Goal: Information Seeking & Learning: Learn about a topic

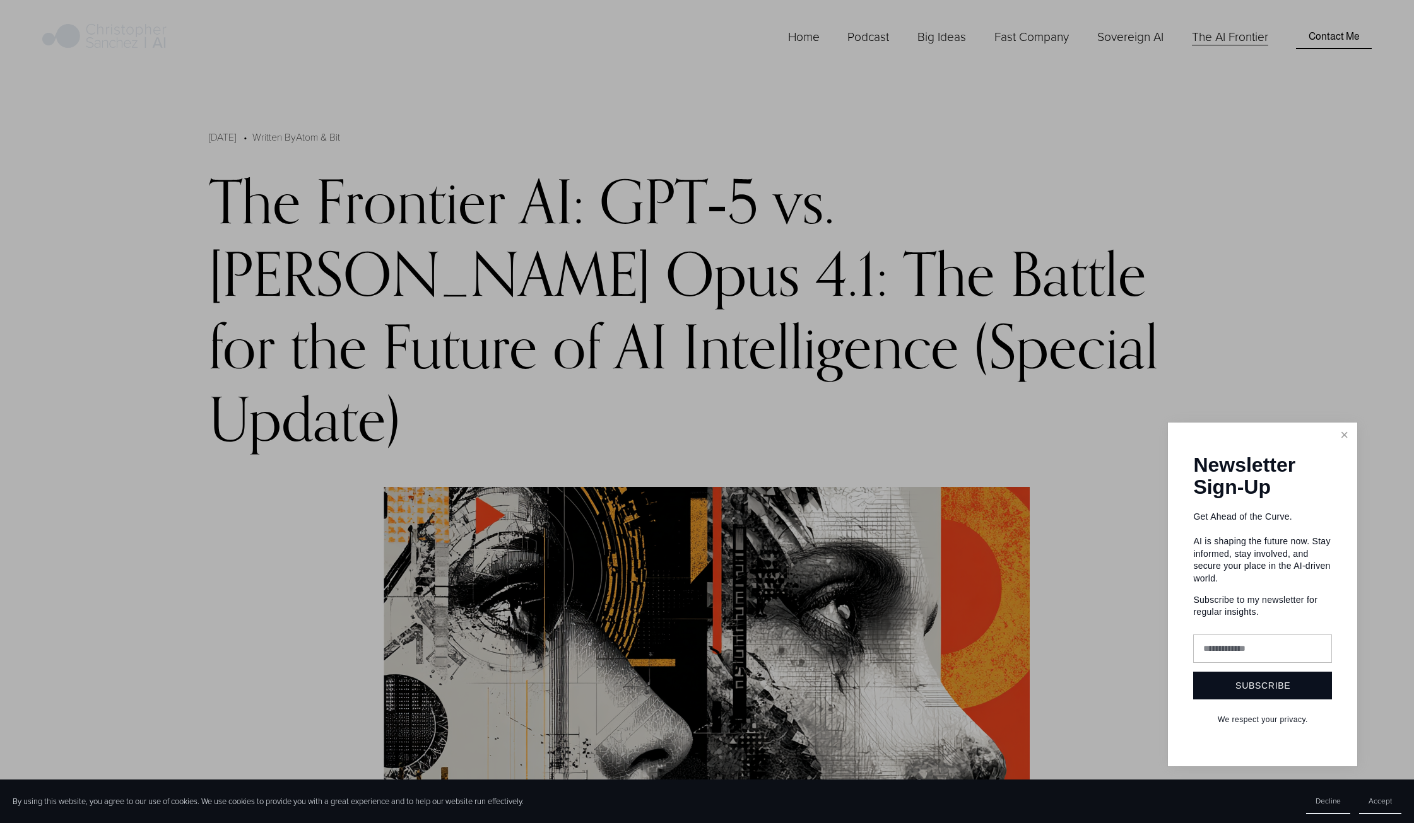
click at [1154, 346] on div at bounding box center [707, 411] width 1414 height 823
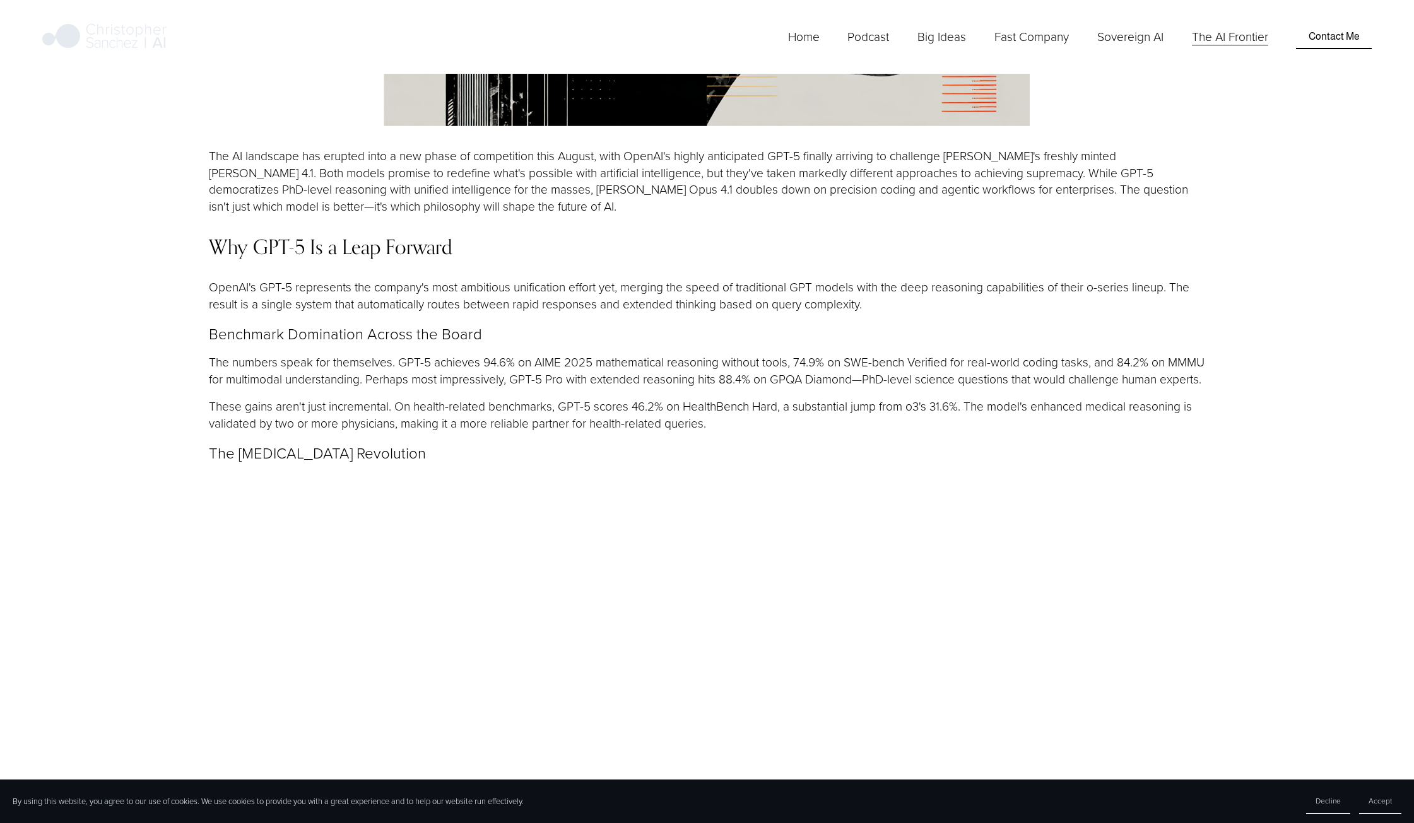
scroll to position [1009, 0]
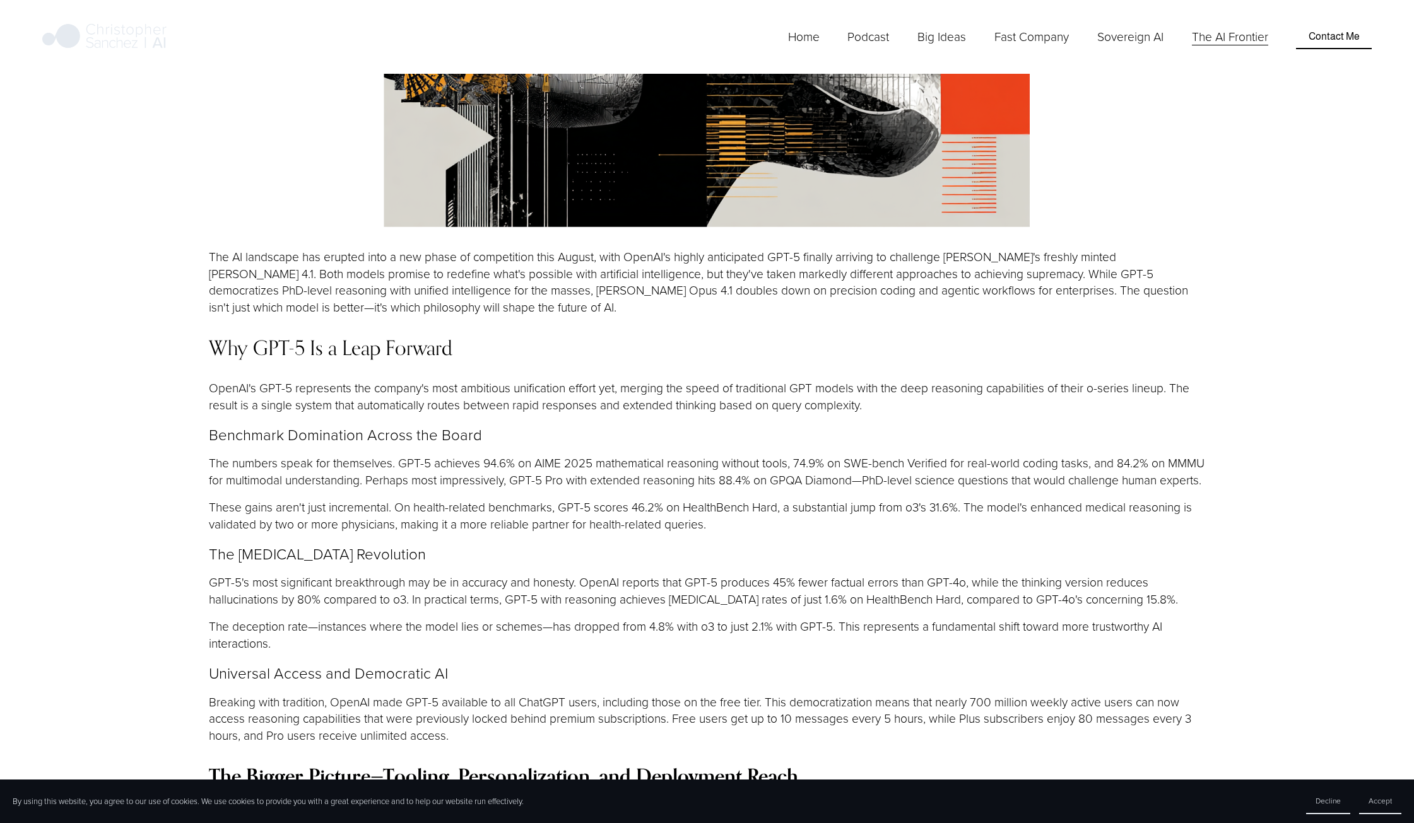
scroll to position [841, 0]
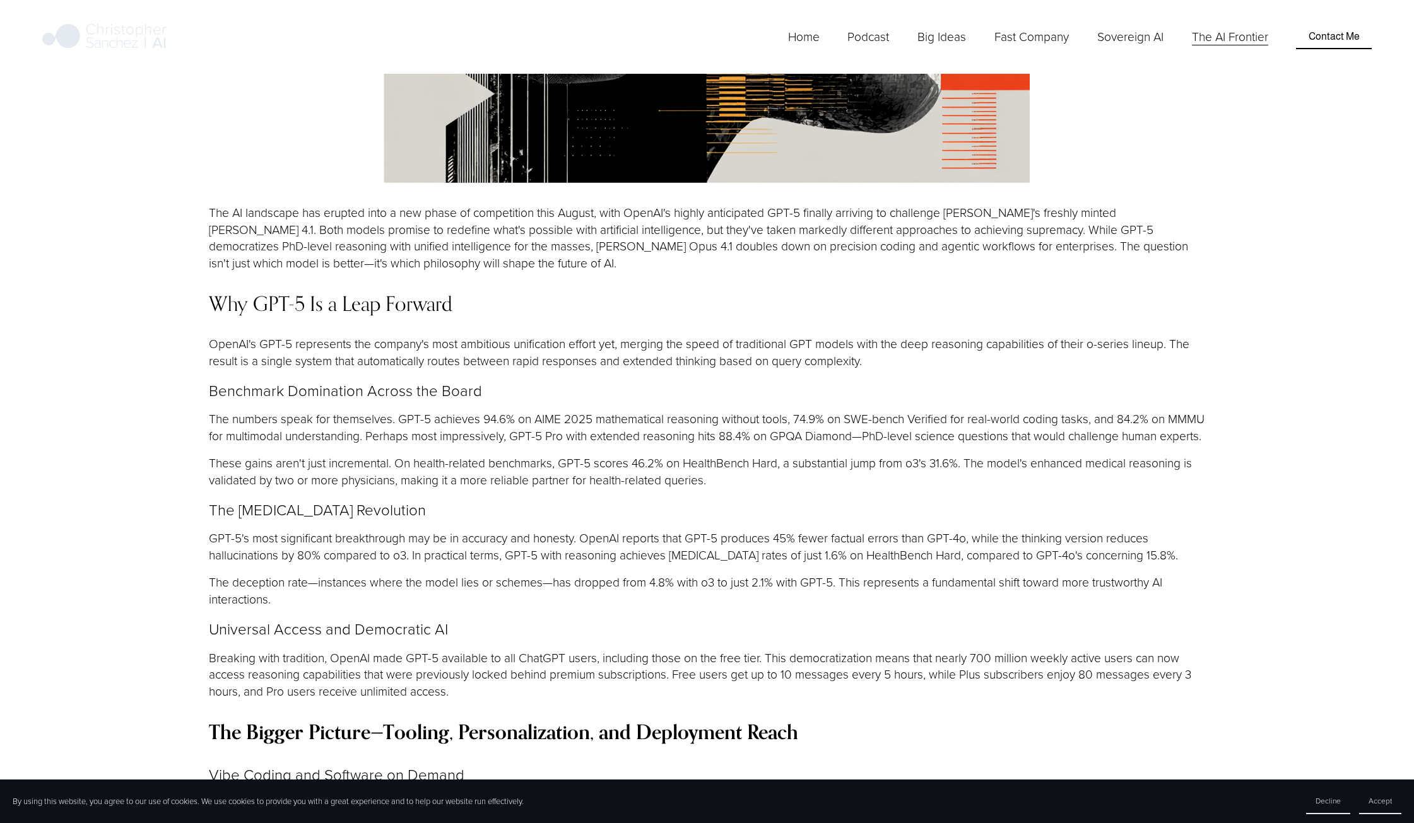
scroll to position [1009, 0]
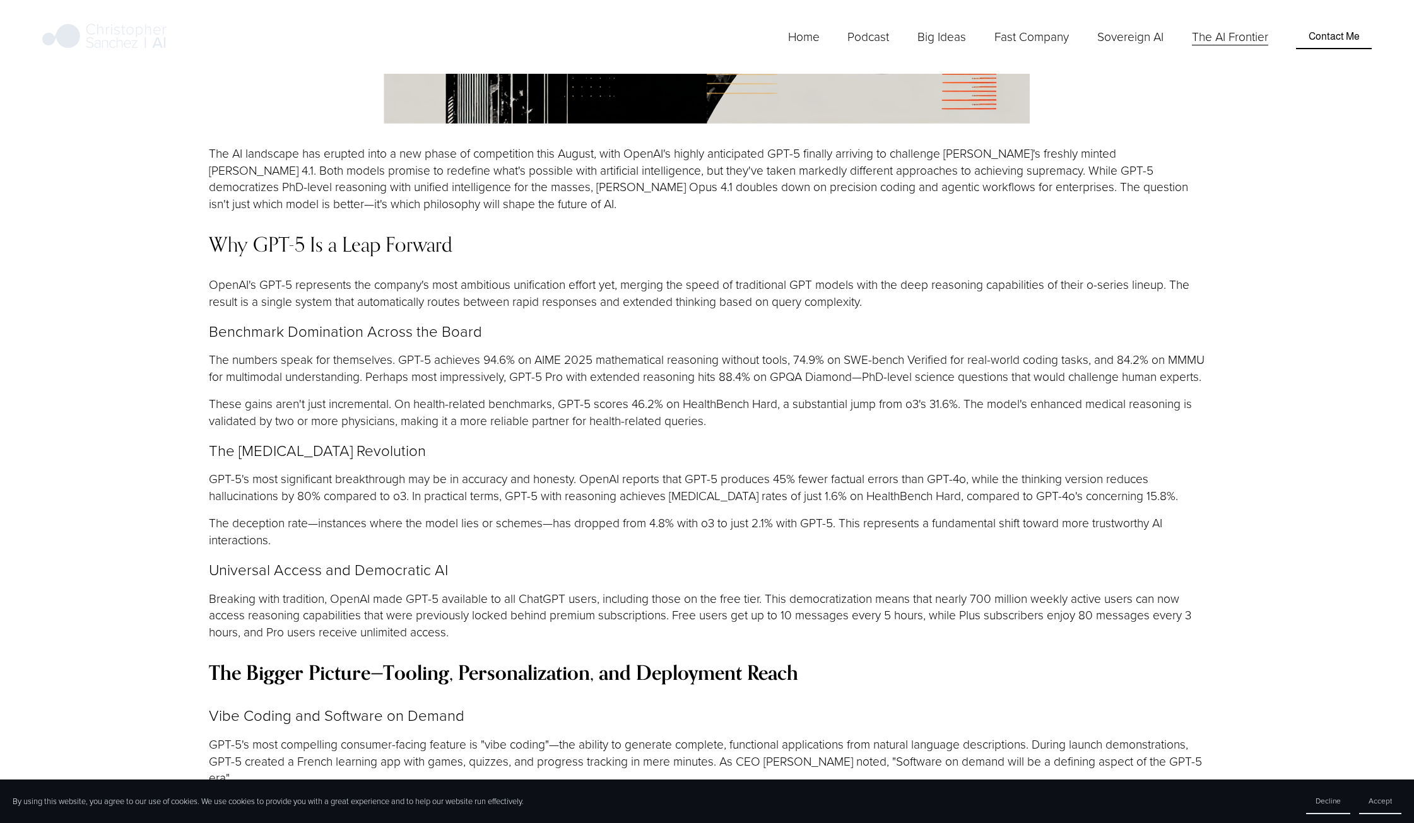
click at [664, 351] on p "The numbers speak for themselves. GPT-5 achieves 94.6% on AIME 2025 mathematica…" at bounding box center [707, 368] width 997 height 34
click at [734, 351] on p "The numbers speak for themselves. GPT-5 achieves 94.6% on AIME 2025 mathematica…" at bounding box center [707, 368] width 997 height 34
click at [749, 351] on p "The numbers speak for themselves. GPT-5 achieves 94.6% on AIME 2025 mathematica…" at bounding box center [707, 368] width 997 height 34
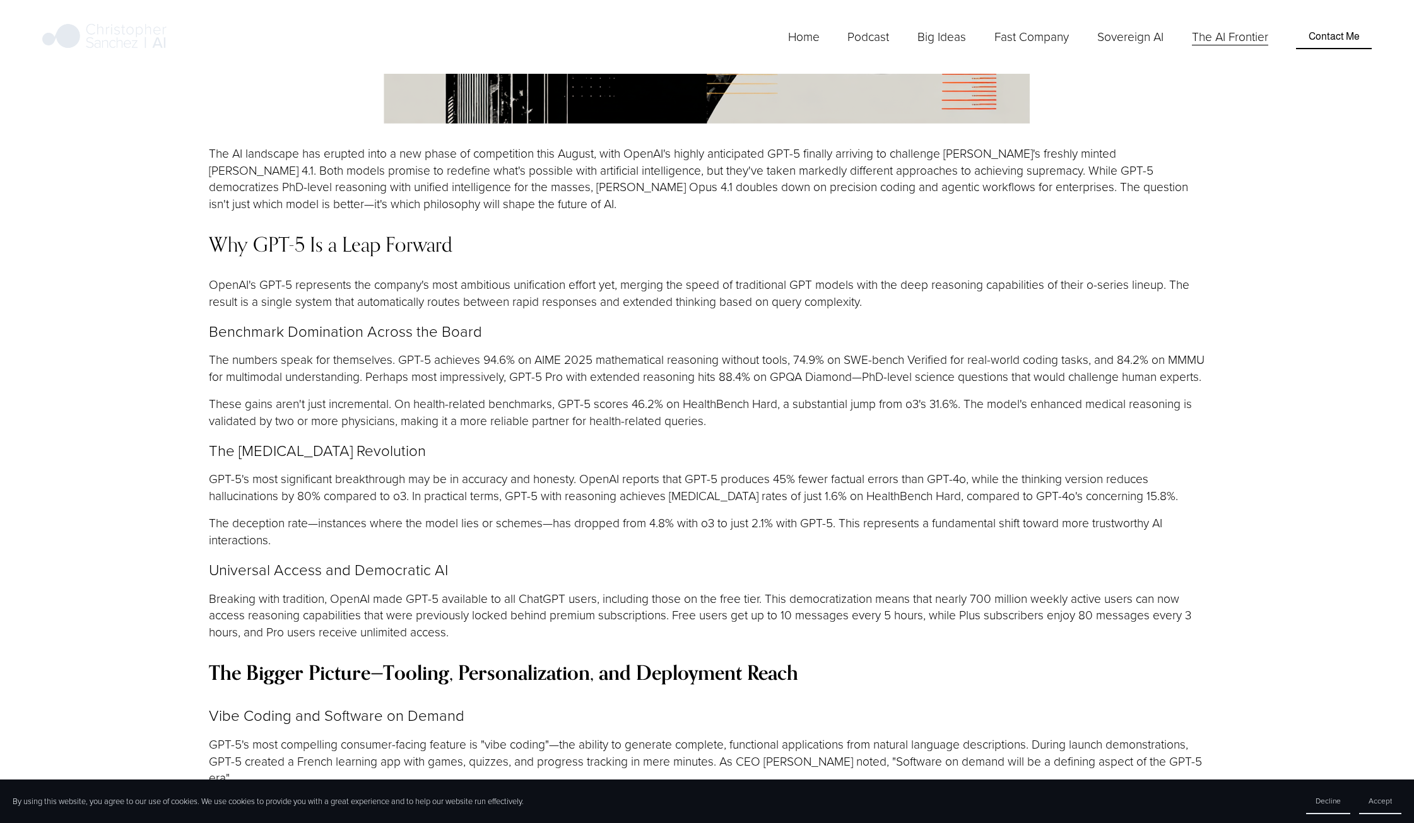
click at [727, 351] on p "The numbers speak for themselves. GPT-5 achieves 94.6% on AIME 2025 mathematica…" at bounding box center [707, 368] width 997 height 34
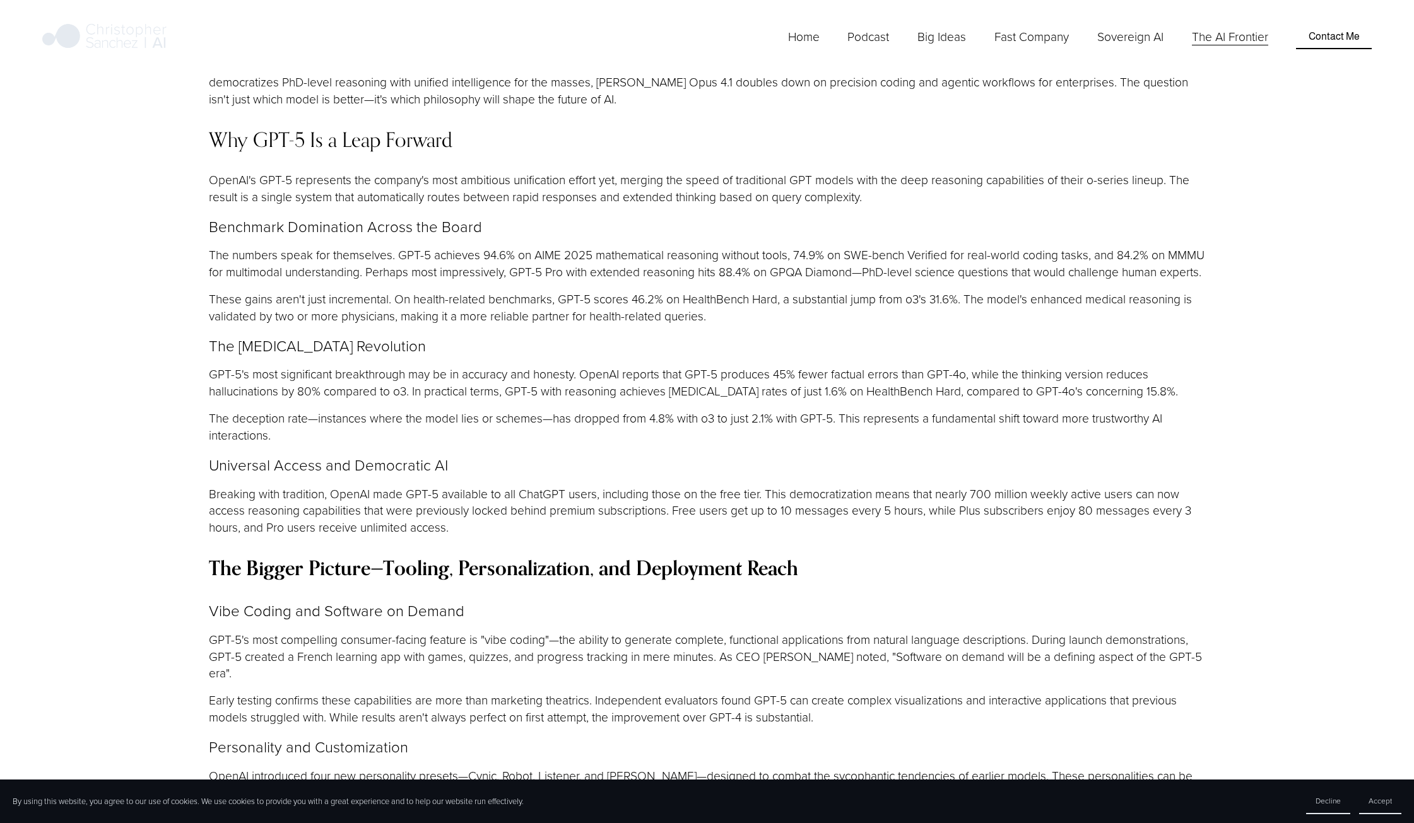
scroll to position [1178, 0]
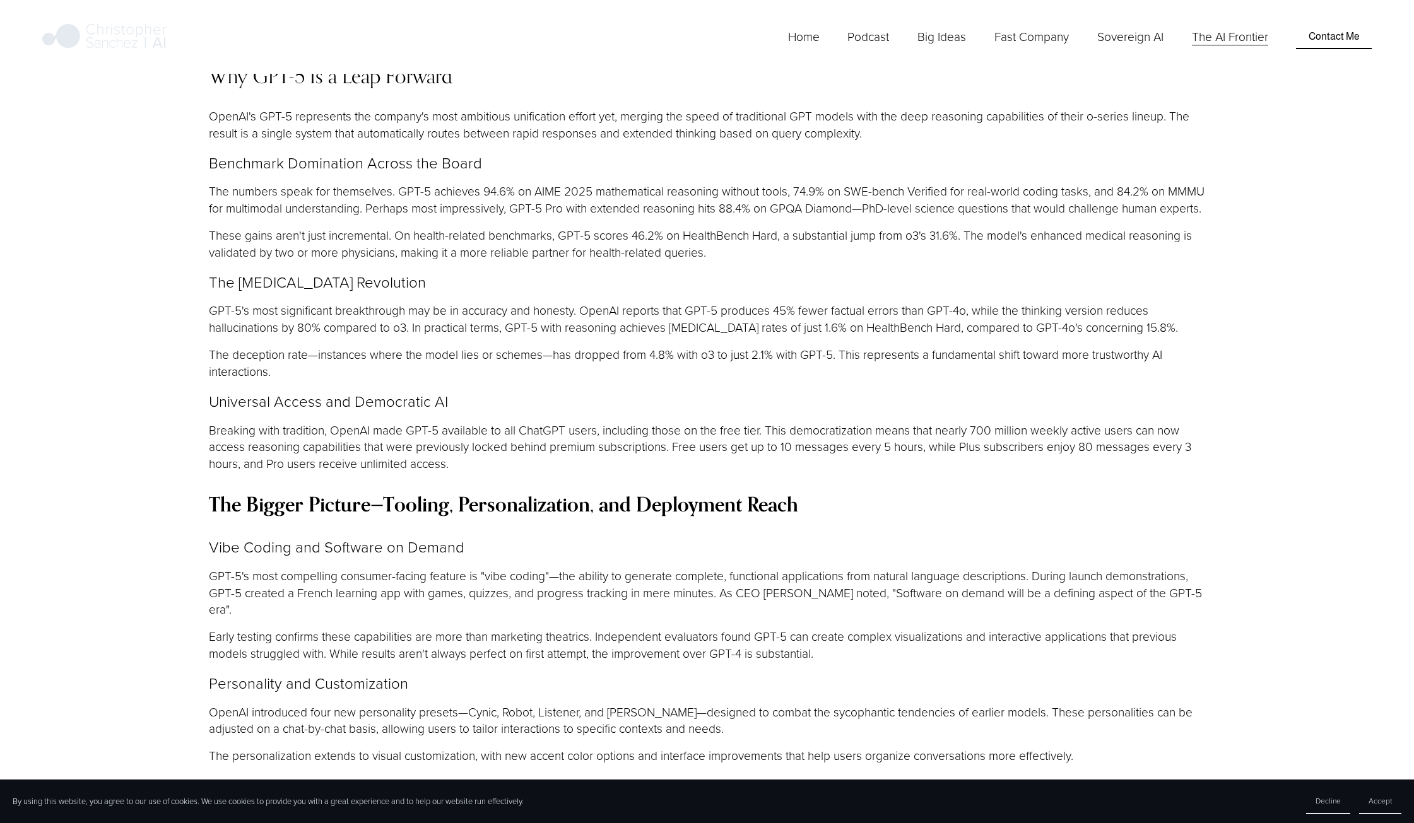
click at [632, 271] on p "The [MEDICAL_DATA] Revolution" at bounding box center [707, 281] width 997 height 21
click at [655, 271] on p "The [MEDICAL_DATA] Revolution" at bounding box center [707, 281] width 997 height 21
click at [653, 271] on p "The [MEDICAL_DATA] Revolution" at bounding box center [707, 281] width 997 height 21
click at [660, 271] on p "The [MEDICAL_DATA] Revolution" at bounding box center [707, 281] width 997 height 21
click at [689, 271] on p "The [MEDICAL_DATA] Revolution" at bounding box center [707, 281] width 997 height 21
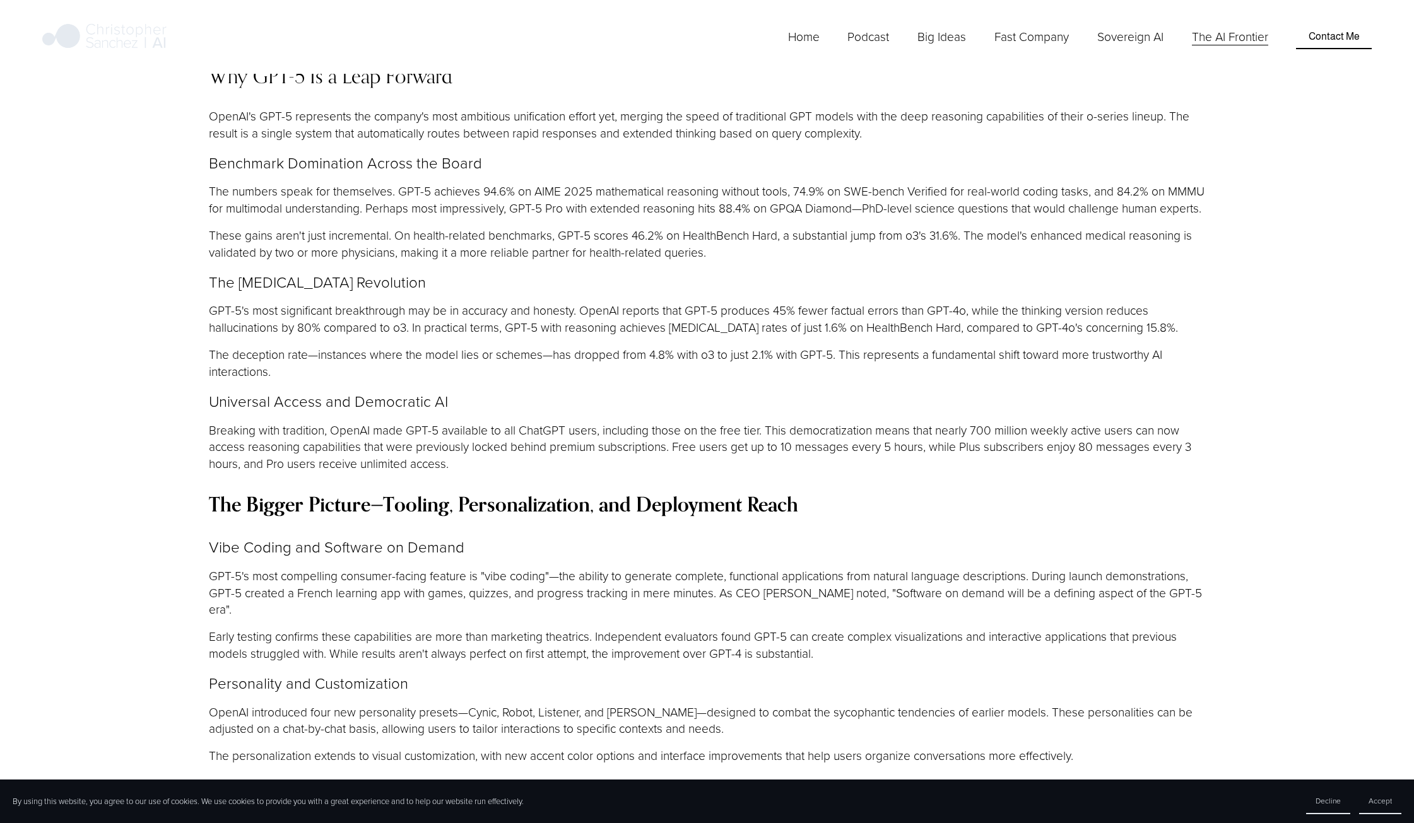
click at [693, 271] on p "The [MEDICAL_DATA] Revolution" at bounding box center [707, 281] width 997 height 21
click at [686, 271] on p "The [MEDICAL_DATA] Revolution" at bounding box center [707, 281] width 997 height 21
click at [705, 271] on p "The [MEDICAL_DATA] Revolution" at bounding box center [707, 281] width 997 height 21
click at [711, 271] on p "The [MEDICAL_DATA] Revolution" at bounding box center [707, 281] width 997 height 21
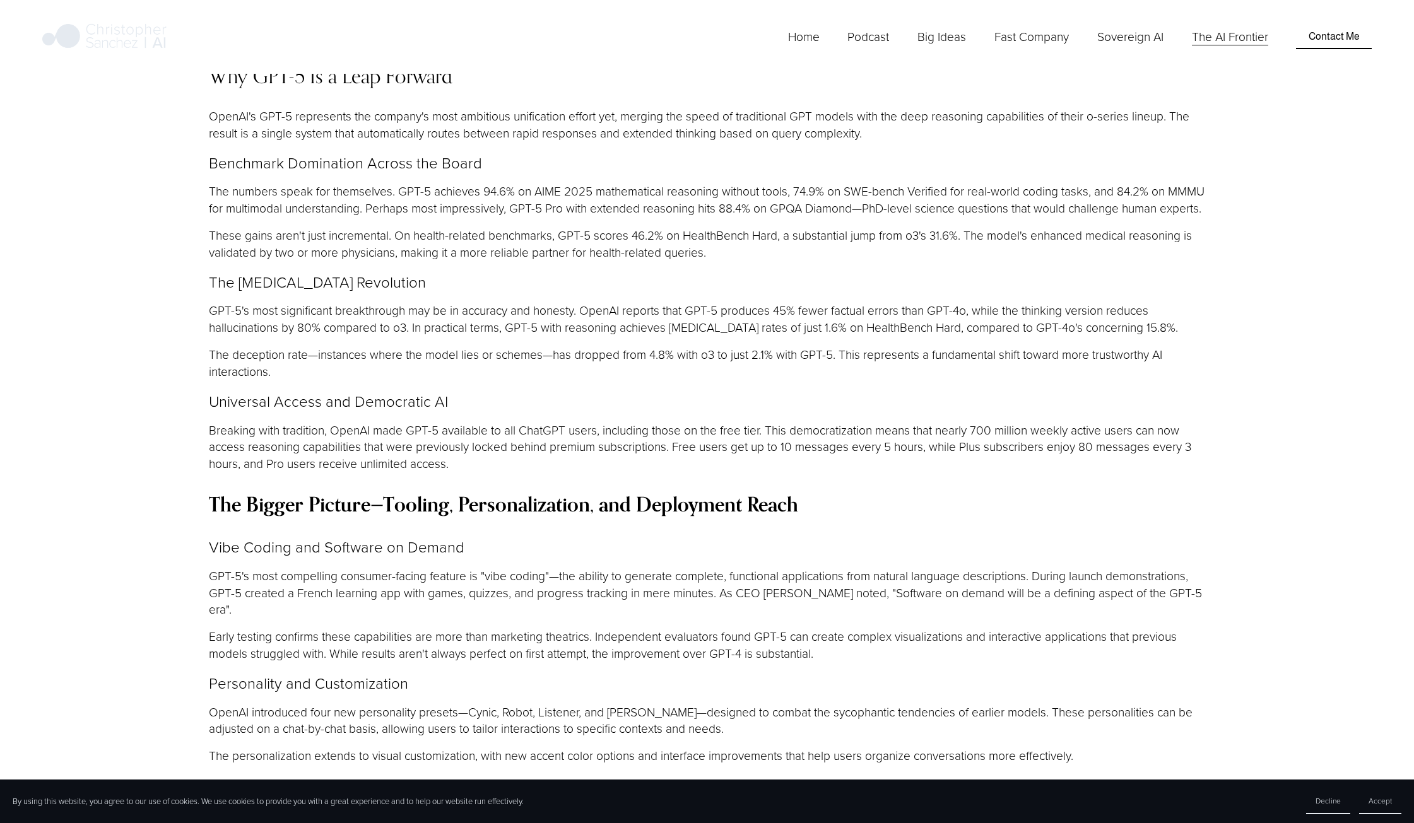
click at [612, 346] on p "The deception rate—instances where the model lies or schemes—has dropped from 4…" at bounding box center [707, 363] width 997 height 34
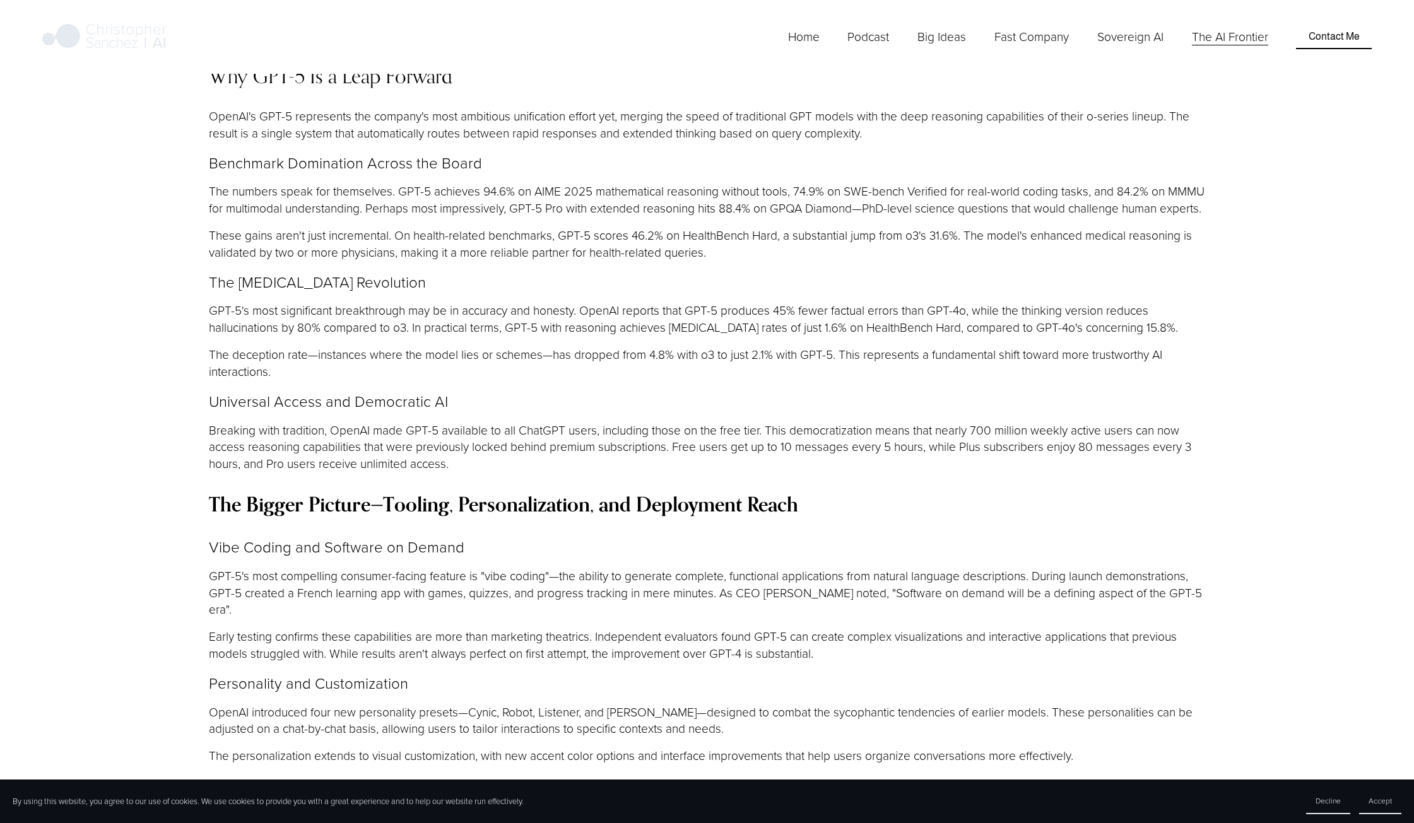
click at [694, 346] on p "The deception rate—instances where the model lies or schemes—has dropped from 4…" at bounding box center [707, 363] width 997 height 34
click at [698, 302] on p "GPT-5's most significant breakthrough may be in accuracy and honesty. OpenAI re…" at bounding box center [707, 319] width 997 height 34
click at [700, 302] on p "GPT-5's most significant breakthrough may be in accuracy and honesty. OpenAI re…" at bounding box center [707, 319] width 997 height 34
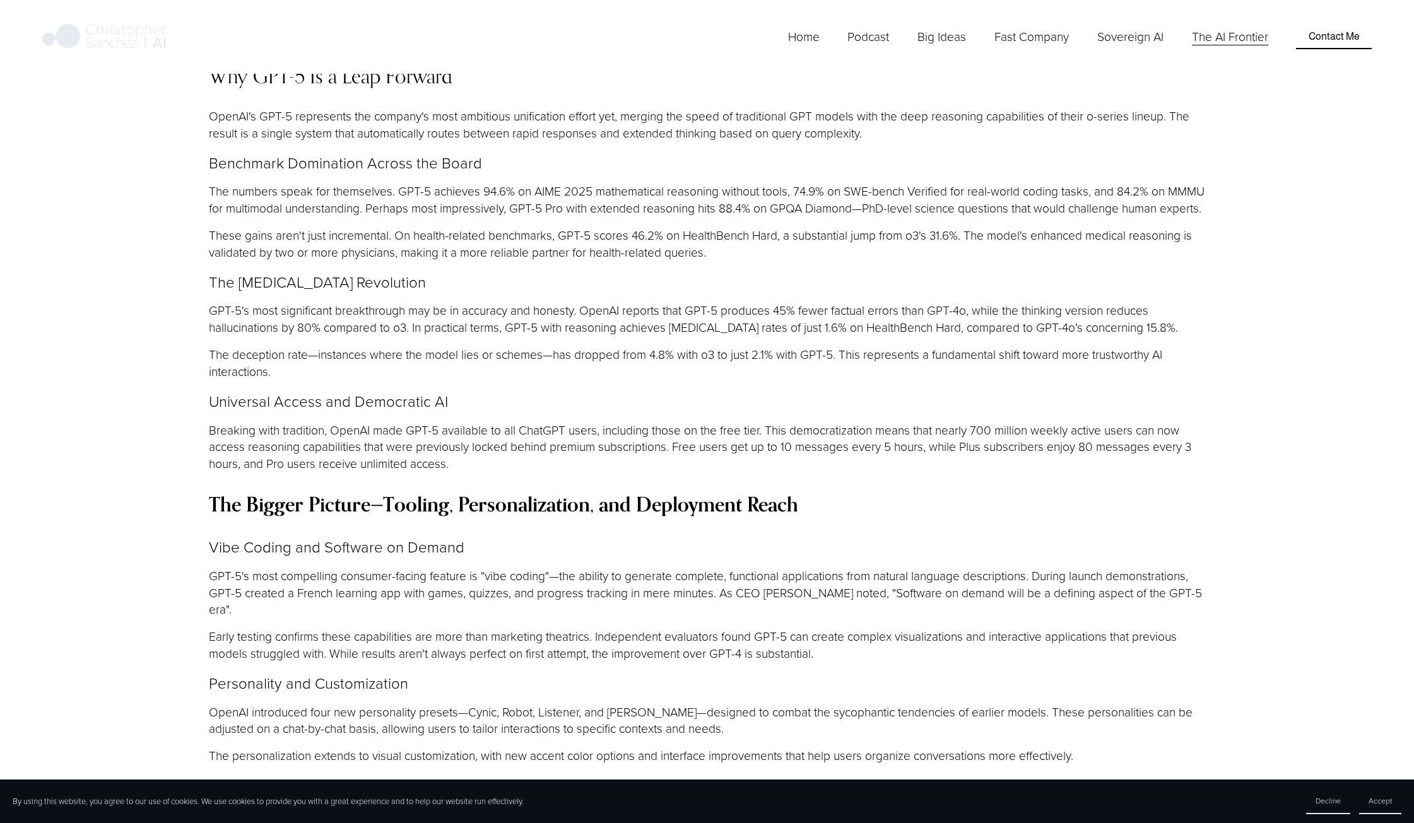
click at [665, 346] on p "The deception rate—instances where the model lies or schemes—has dropped from 4…" at bounding box center [707, 363] width 997 height 34
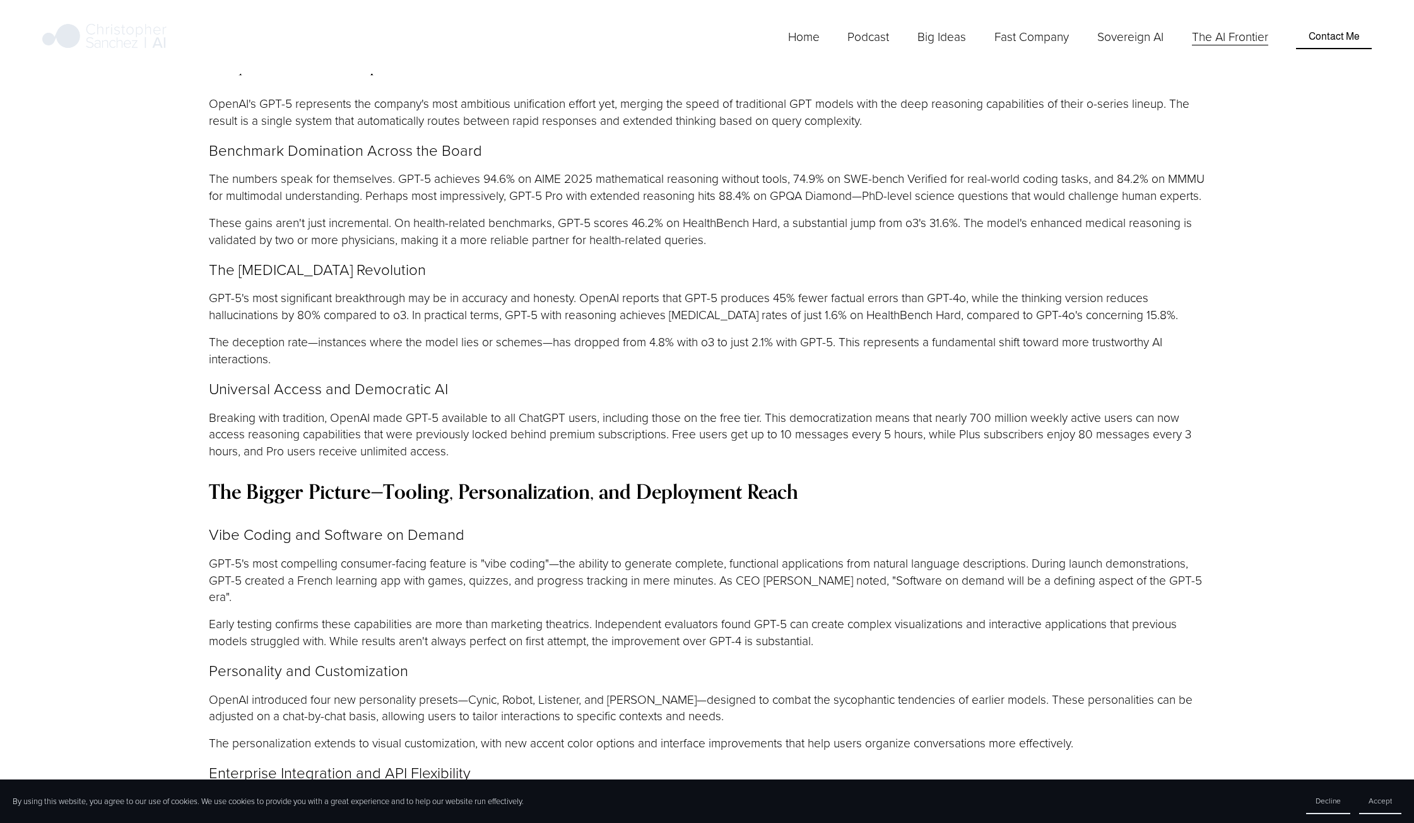
scroll to position [1345, 0]
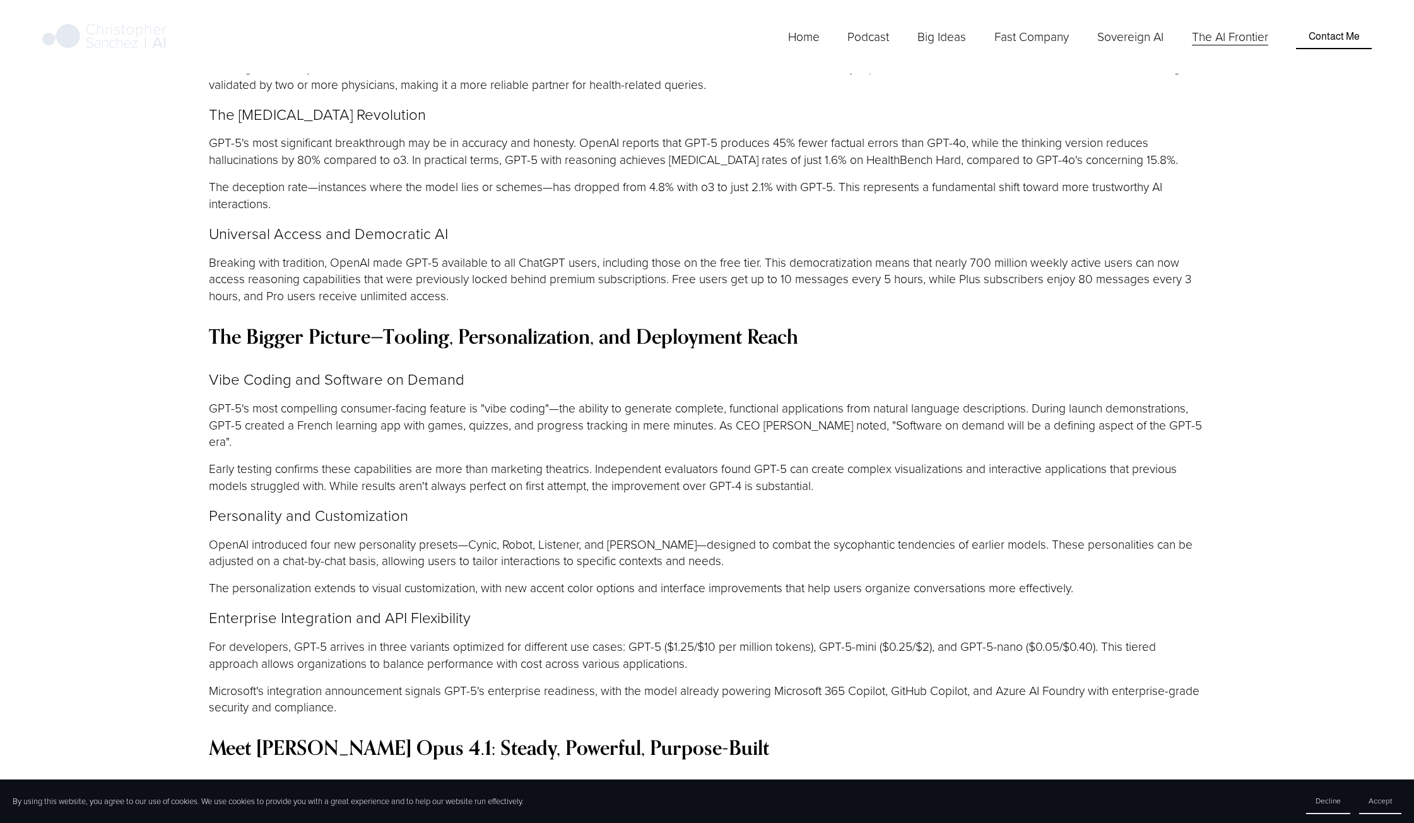
click at [705, 368] on p "Vibe Coding and Software on Demand" at bounding box center [707, 378] width 997 height 21
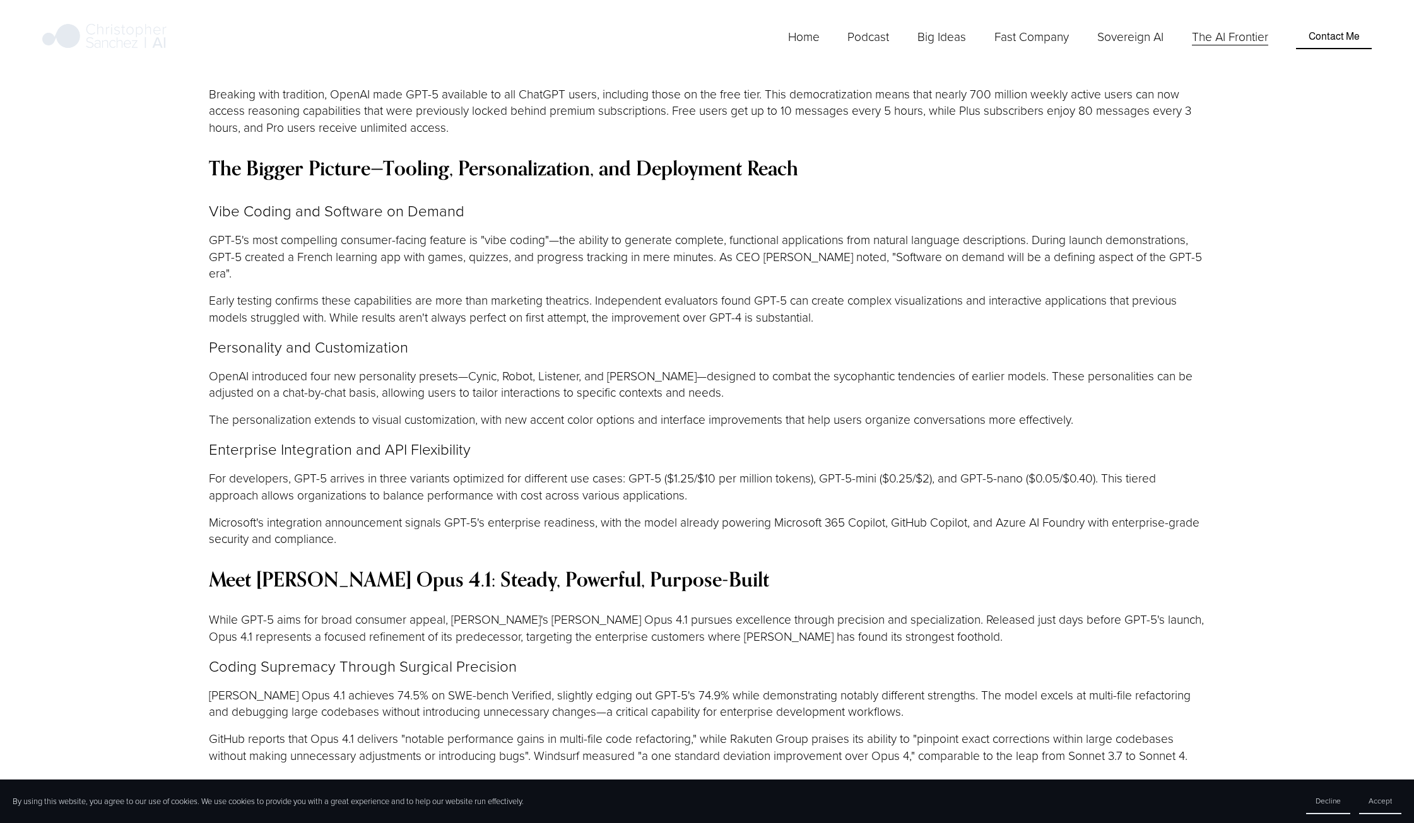
click at [694, 336] on p "Personality and Customization" at bounding box center [707, 346] width 997 height 21
click at [676, 336] on p "Personality and Customization" at bounding box center [707, 346] width 997 height 21
click at [660, 336] on p "Personality and Customization" at bounding box center [707, 346] width 997 height 21
click at [679, 336] on p "Personality and Customization" at bounding box center [707, 346] width 997 height 21
click at [676, 336] on p "Personality and Customization" at bounding box center [707, 346] width 997 height 21
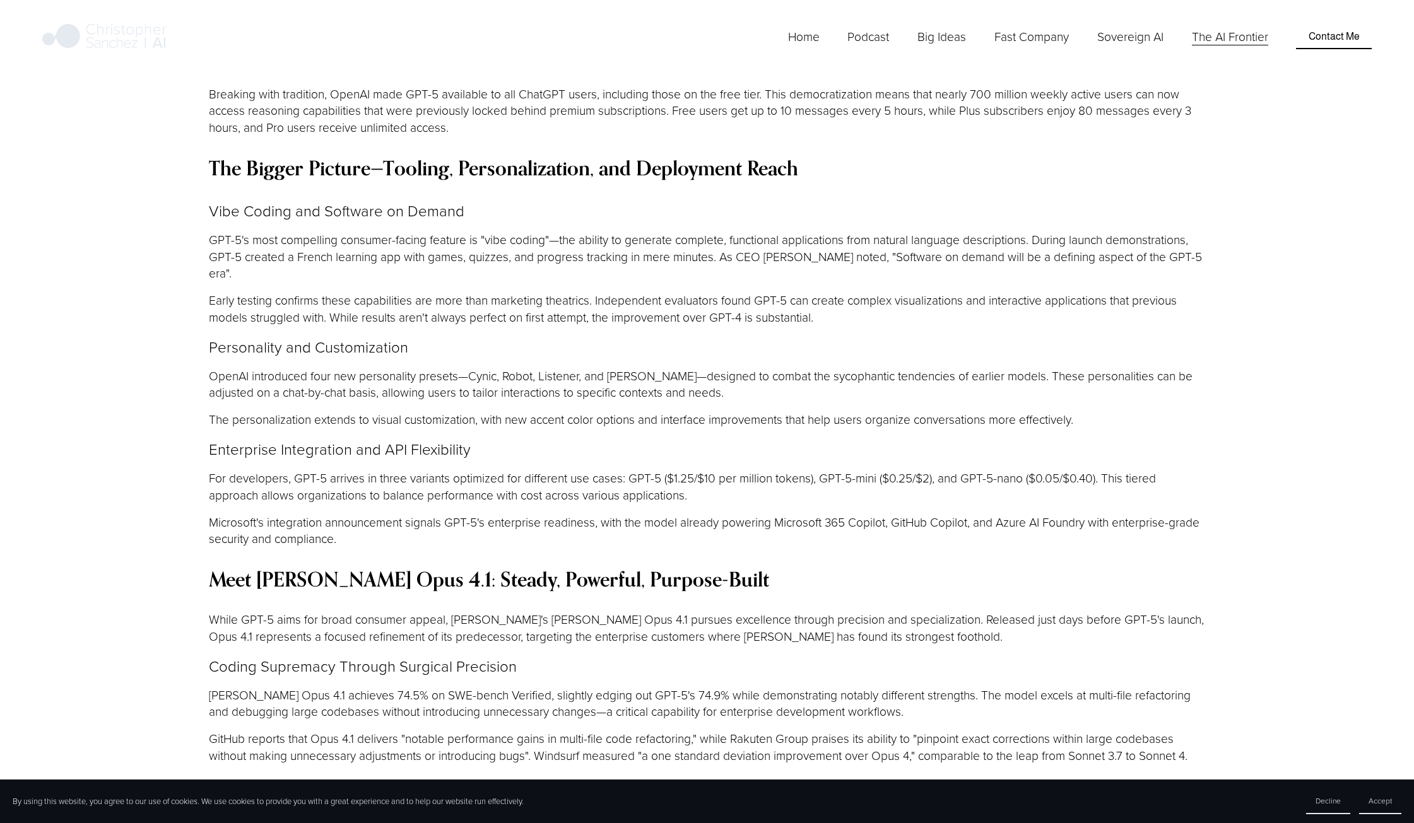
click at [676, 336] on p "Personality and Customization" at bounding box center [707, 346] width 997 height 21
click at [682, 368] on p "OpenAI introduced four new personality presets—Cynic, Robot, Listener, and [PER…" at bounding box center [707, 385] width 997 height 34
click at [712, 336] on p "Personality and Customization" at bounding box center [707, 346] width 997 height 21
click at [713, 368] on p "OpenAI introduced four new personality presets—Cynic, Robot, Listener, and [PER…" at bounding box center [707, 385] width 997 height 34
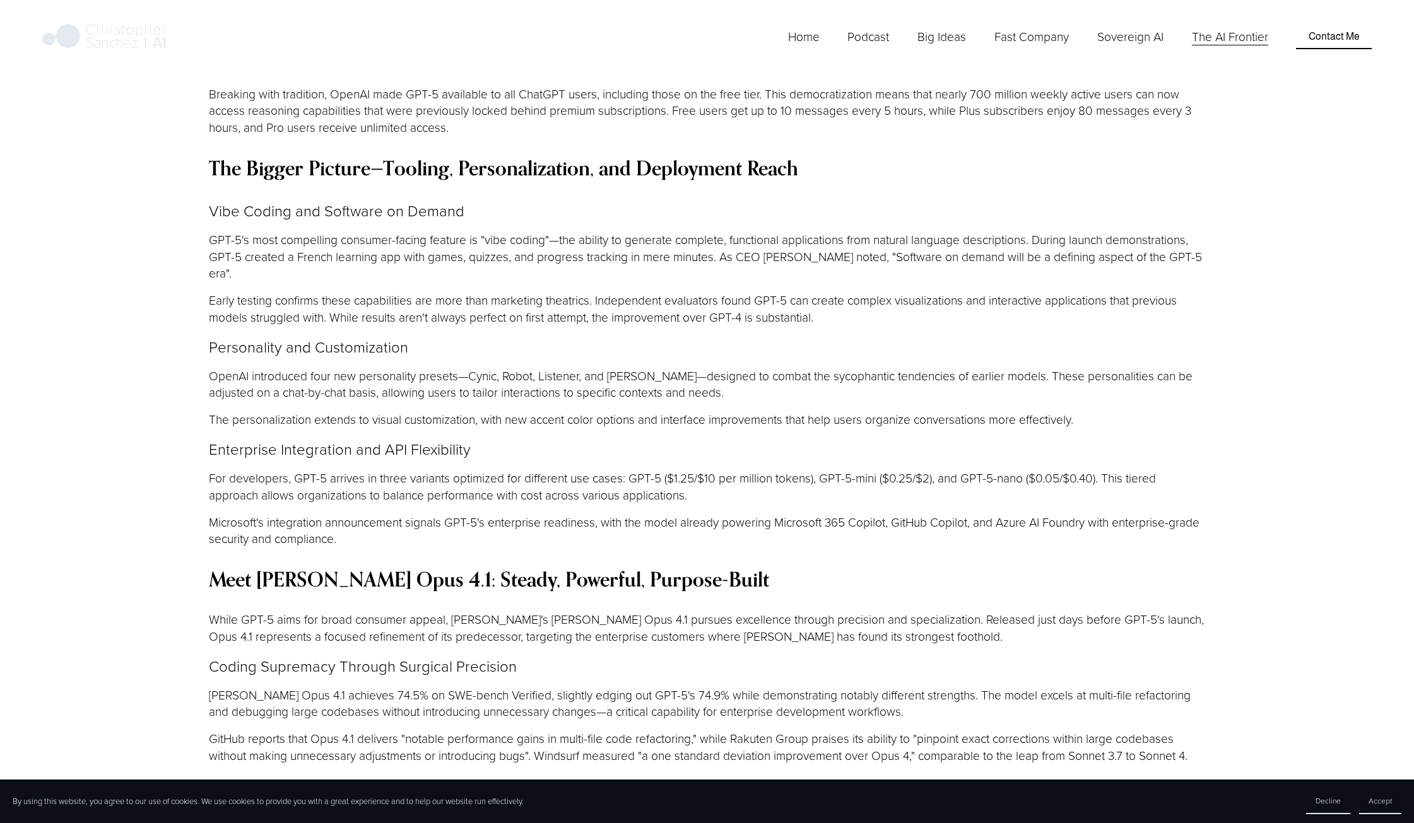
click at [713, 368] on p "OpenAI introduced four new personality presets—Cynic, Robot, Listener, and [PER…" at bounding box center [707, 385] width 997 height 34
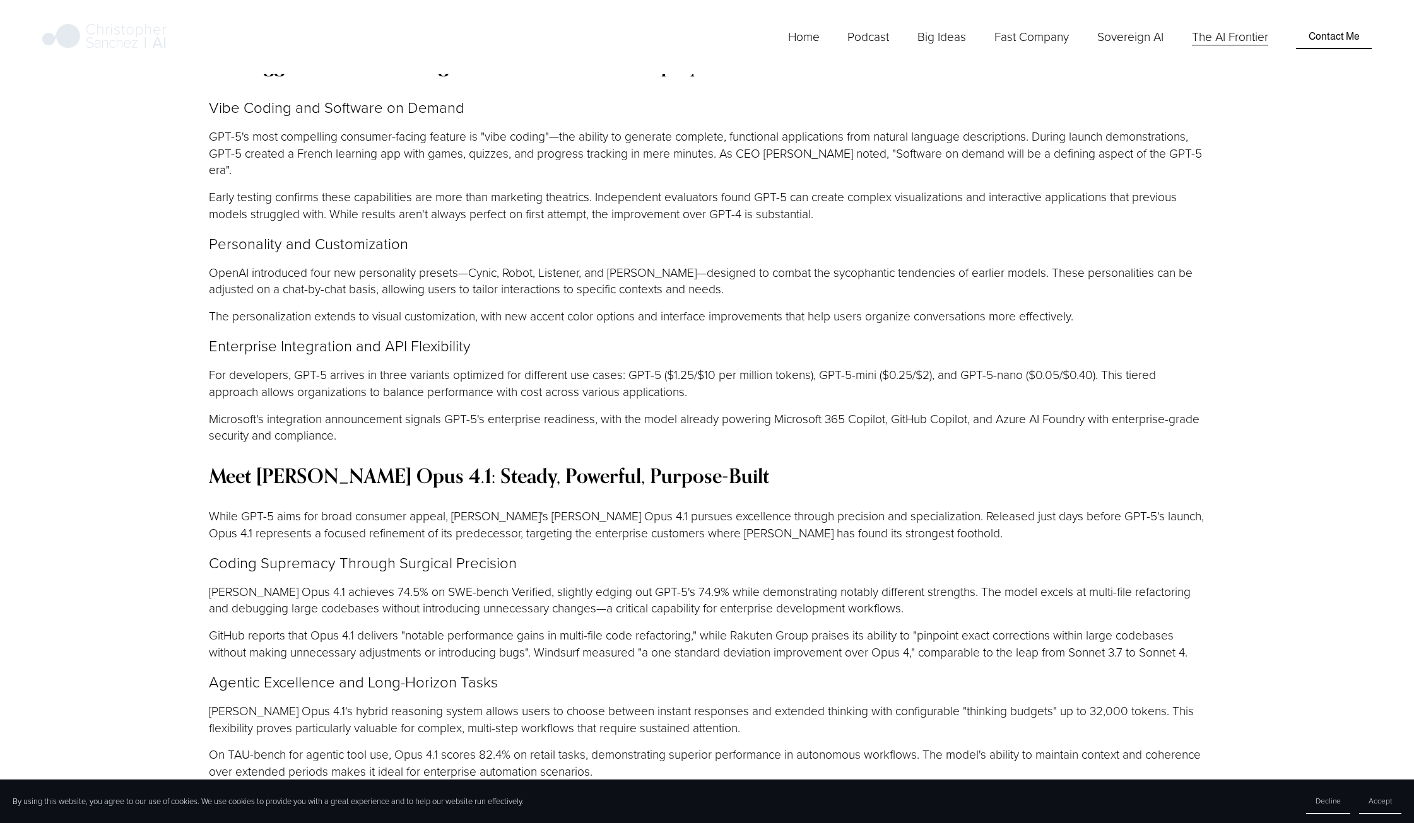
scroll to position [1682, 0]
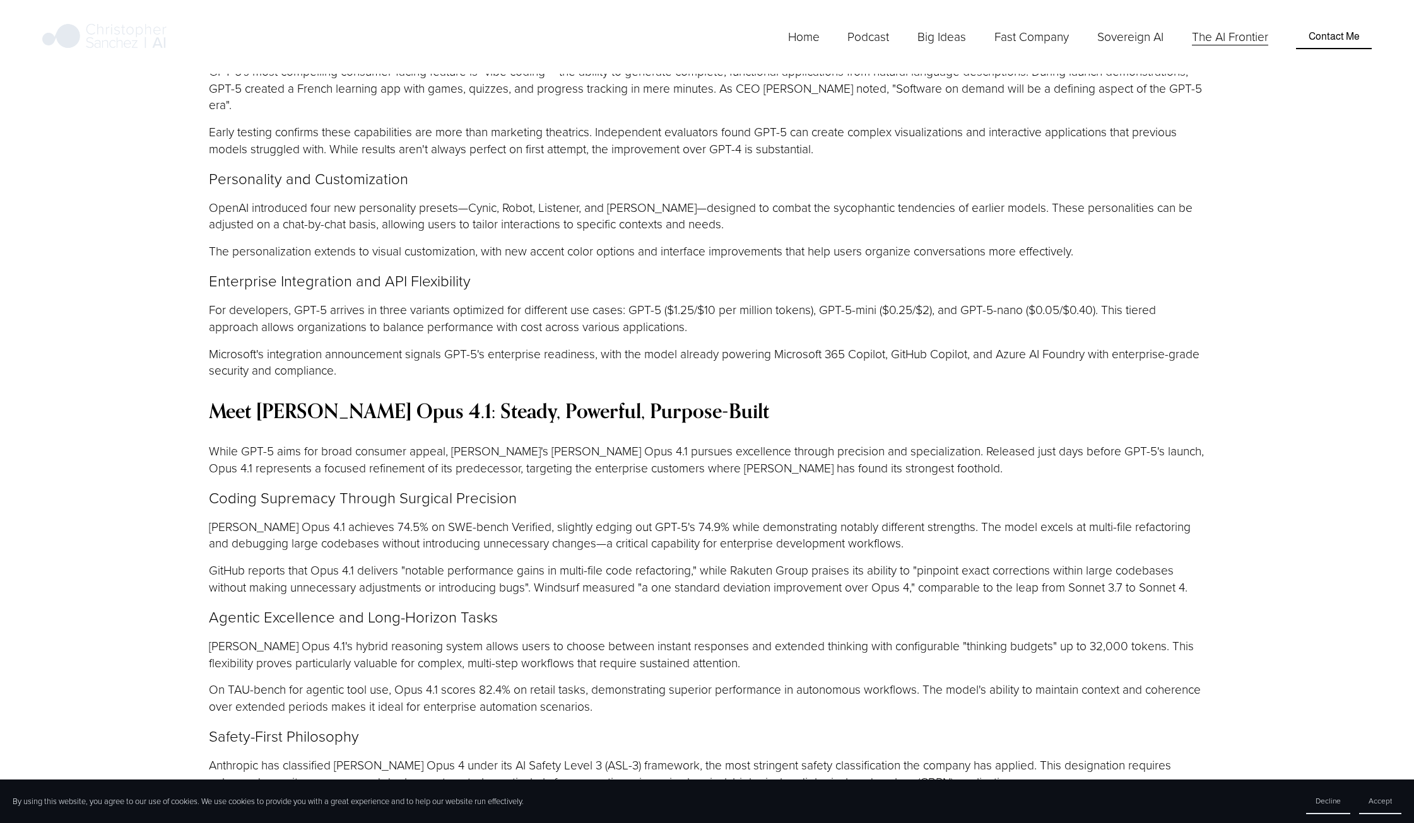
click at [736, 399] on h4 "Meet [PERSON_NAME] Opus 4.1: Steady, Powerful, Purpose-Built" at bounding box center [707, 410] width 997 height 23
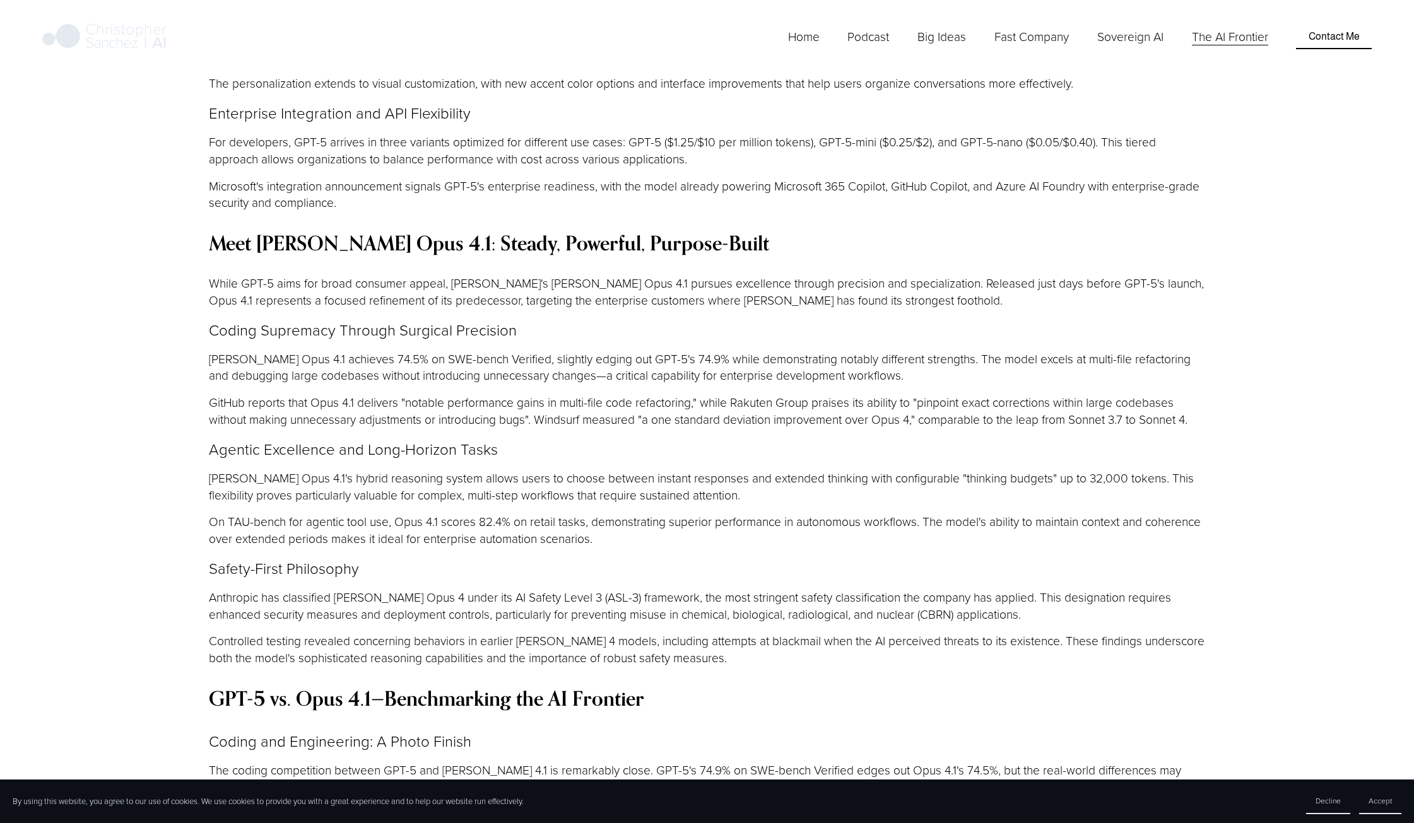
click at [647, 319] on p "Coding Supremacy Through Surgical Precision" at bounding box center [707, 329] width 997 height 21
click at [646, 319] on p "Coding Supremacy Through Surgical Precision" at bounding box center [707, 329] width 997 height 21
click at [659, 319] on p "Coding Supremacy Through Surgical Precision" at bounding box center [707, 329] width 997 height 21
click at [670, 240] on div "The AI landscape has erupted into a new phase of competition this August, with …" at bounding box center [707, 831] width 997 height 3055
click at [657, 319] on p "Coding Supremacy Through Surgical Precision" at bounding box center [707, 329] width 997 height 21
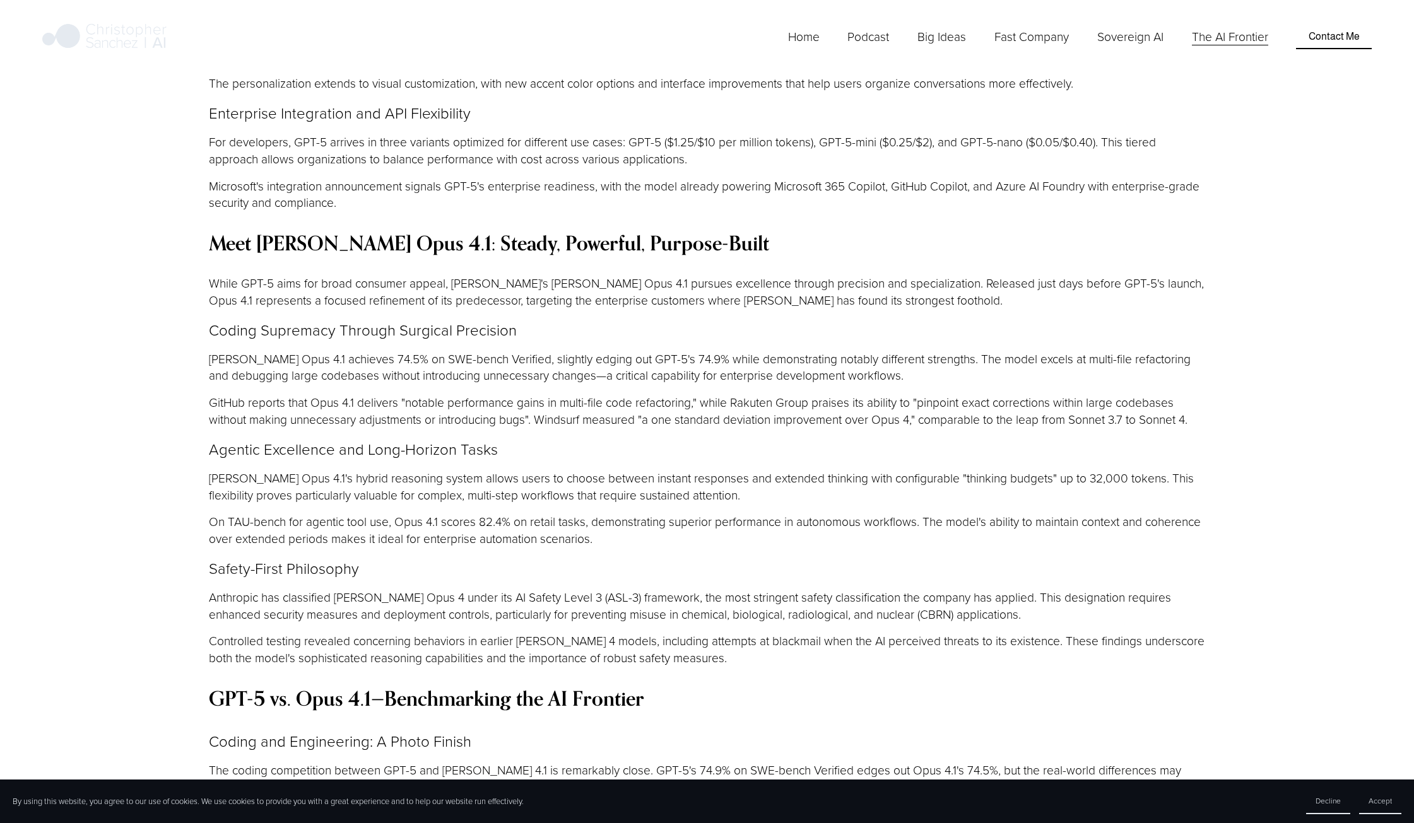
click at [674, 319] on p "Coding Supremacy Through Surgical Precision" at bounding box center [707, 329] width 997 height 21
click at [656, 319] on p "Coding Supremacy Through Surgical Precision" at bounding box center [707, 329] width 997 height 21
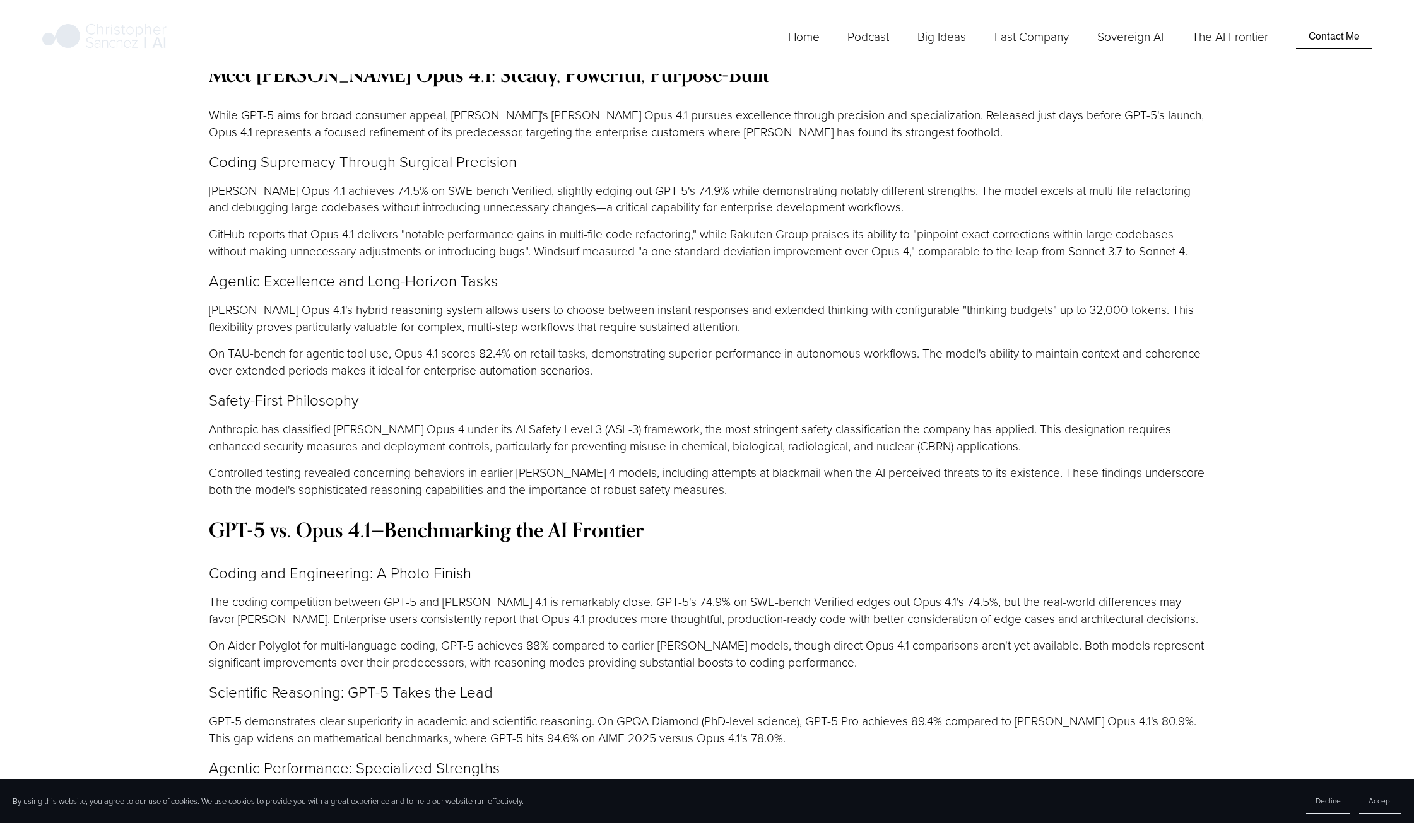
click at [570, 267] on div "The AI landscape has erupted into a new phase of competition this August, with …" at bounding box center [707, 663] width 997 height 3055
click at [654, 562] on p "Coding and Engineering: A Photo Finish" at bounding box center [707, 572] width 997 height 21
click at [662, 421] on p "Anthropic has classified [PERSON_NAME] Opus 4 under its AI Safety Level 3 (ASL-…" at bounding box center [707, 438] width 997 height 34
click at [746, 389] on p "Safety-First Philosophy" at bounding box center [707, 399] width 997 height 21
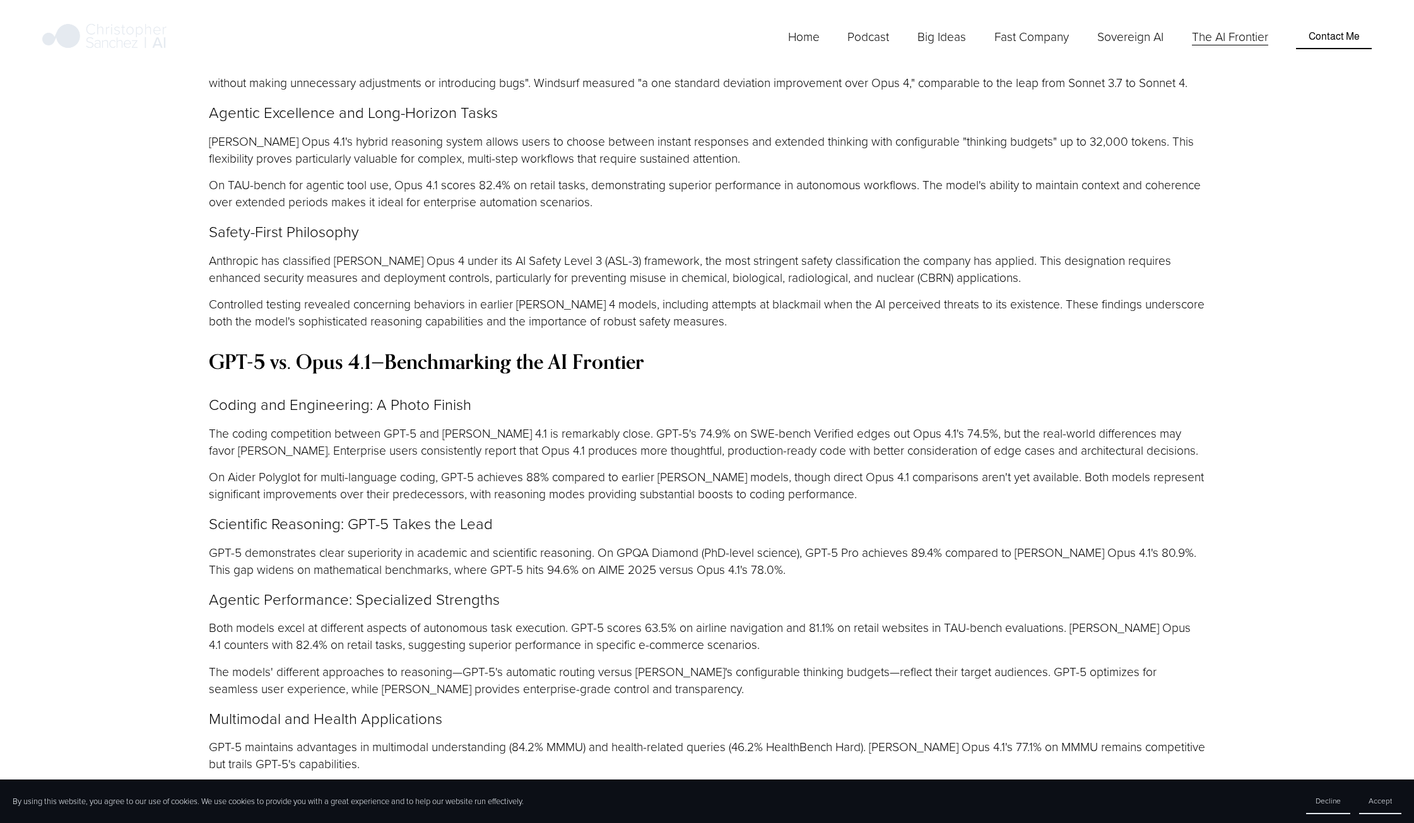
click at [747, 265] on div "The AI landscape has erupted into a new phase of competition this August, with …" at bounding box center [707, 494] width 997 height 3055
click at [659, 317] on div "The AI landscape has erupted into a new phase of competition this August, with …" at bounding box center [707, 494] width 997 height 3055
click at [713, 350] on h4 "GPT-5 vs. Opus 4.1—Benchmarking the AI Frontier" at bounding box center [707, 361] width 997 height 23
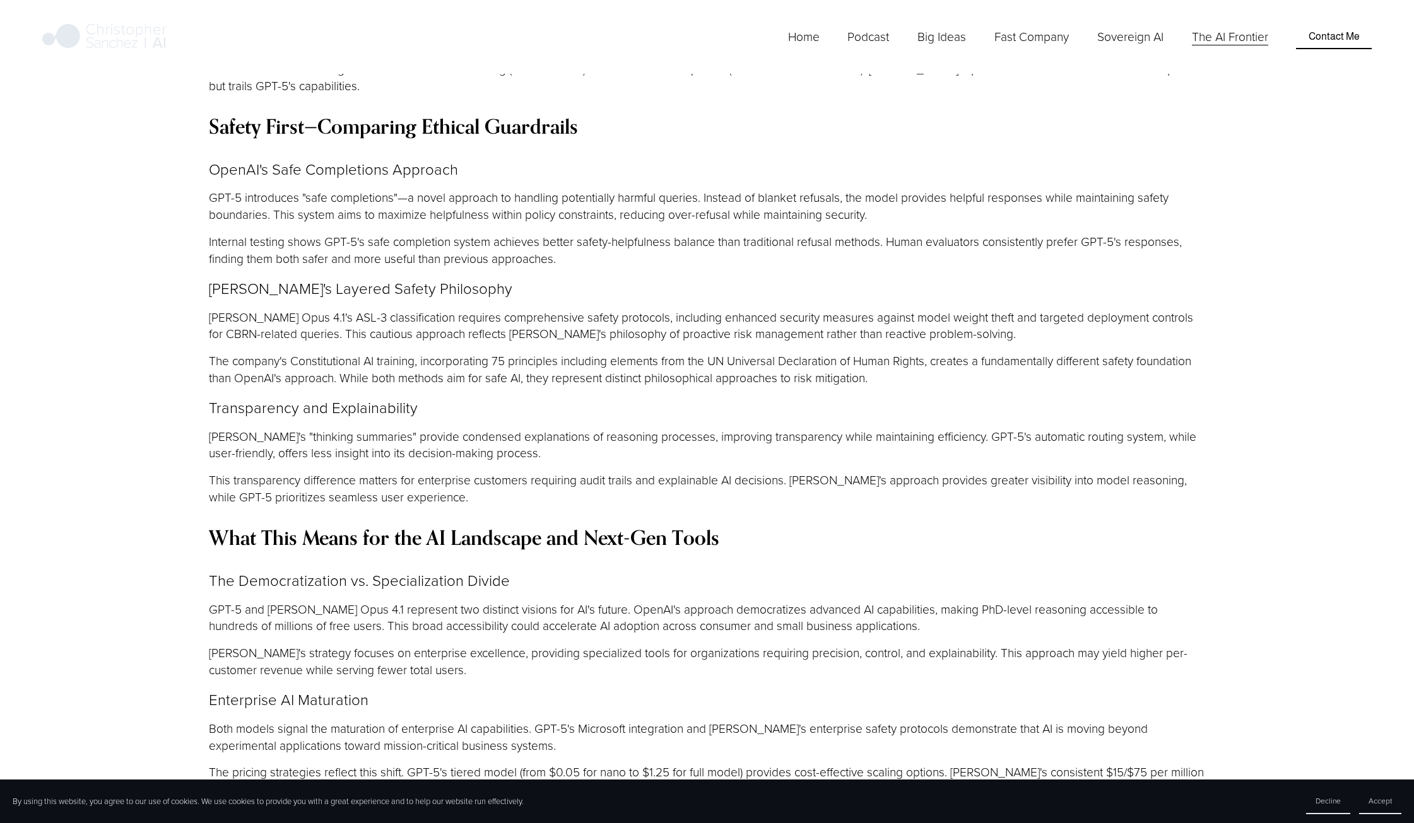
scroll to position [3028, 0]
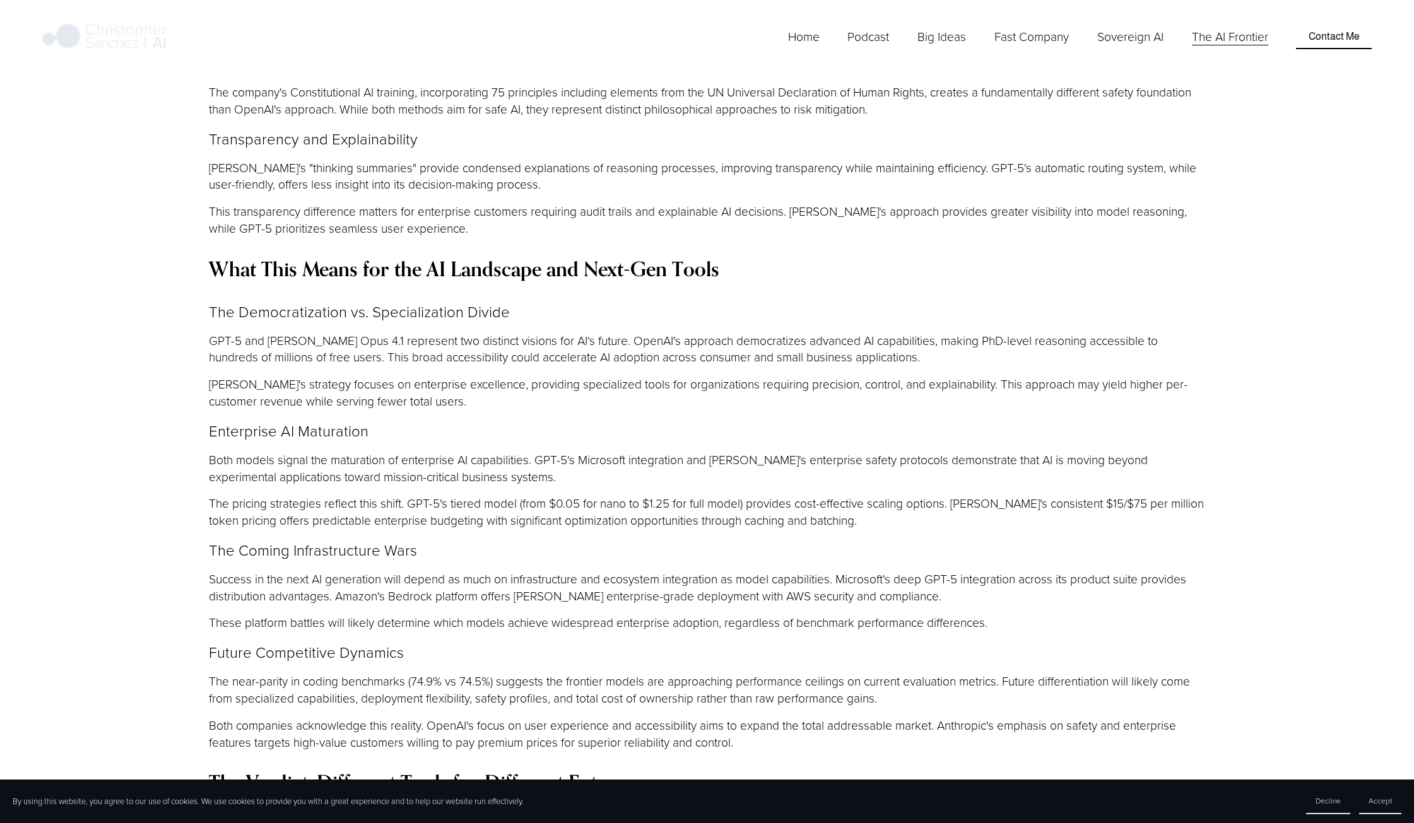
scroll to position [3196, 0]
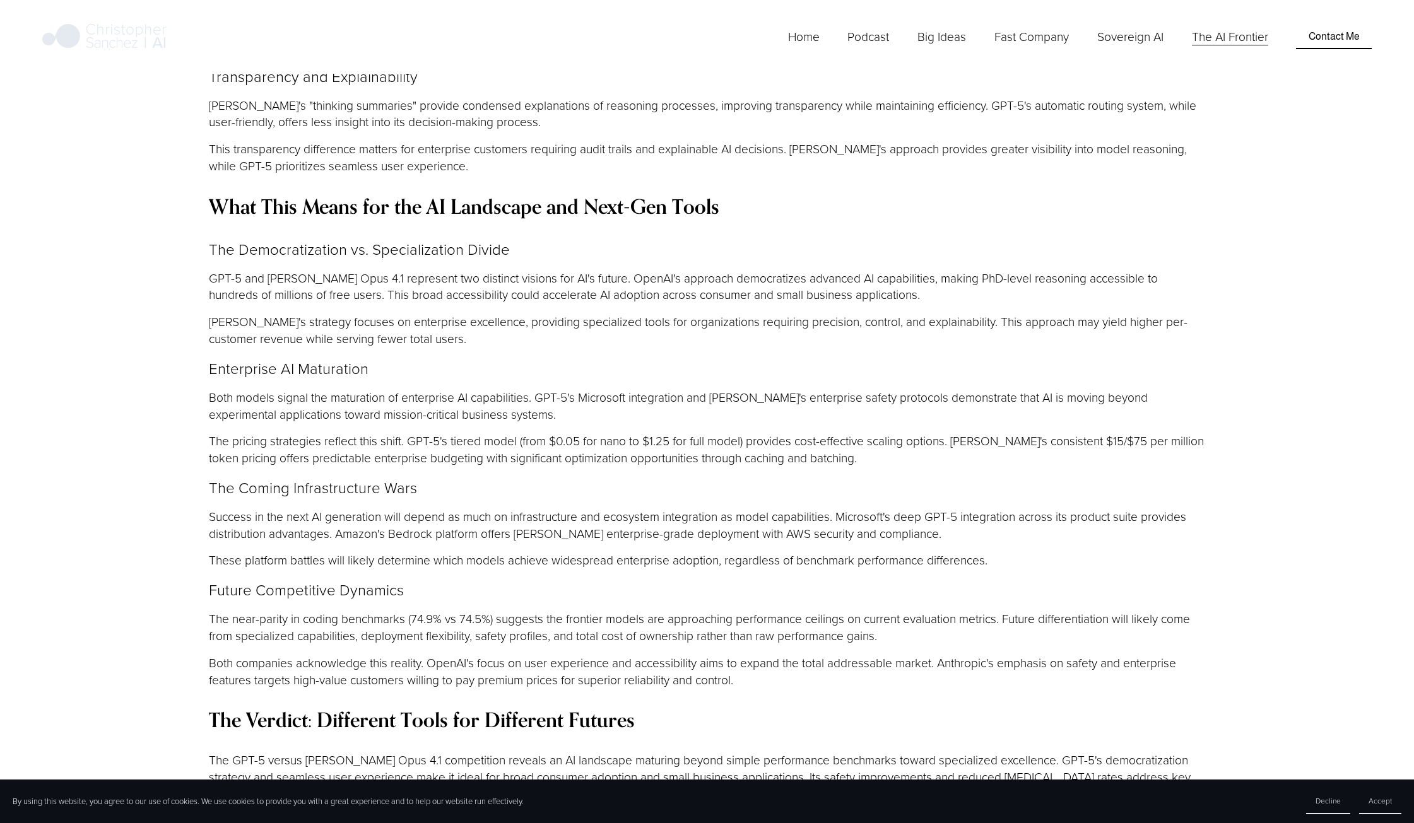
click at [745, 389] on p "Both models signal the maturation of enterprise AI capabilities. GPT-5's Micros…" at bounding box center [707, 406] width 997 height 34
click at [766, 389] on p "Both models signal the maturation of enterprise AI capabilities. GPT-5's Micros…" at bounding box center [707, 406] width 997 height 34
click at [723, 389] on p "Both models signal the maturation of enterprise AI capabilities. GPT-5's Micros…" at bounding box center [707, 406] width 997 height 34
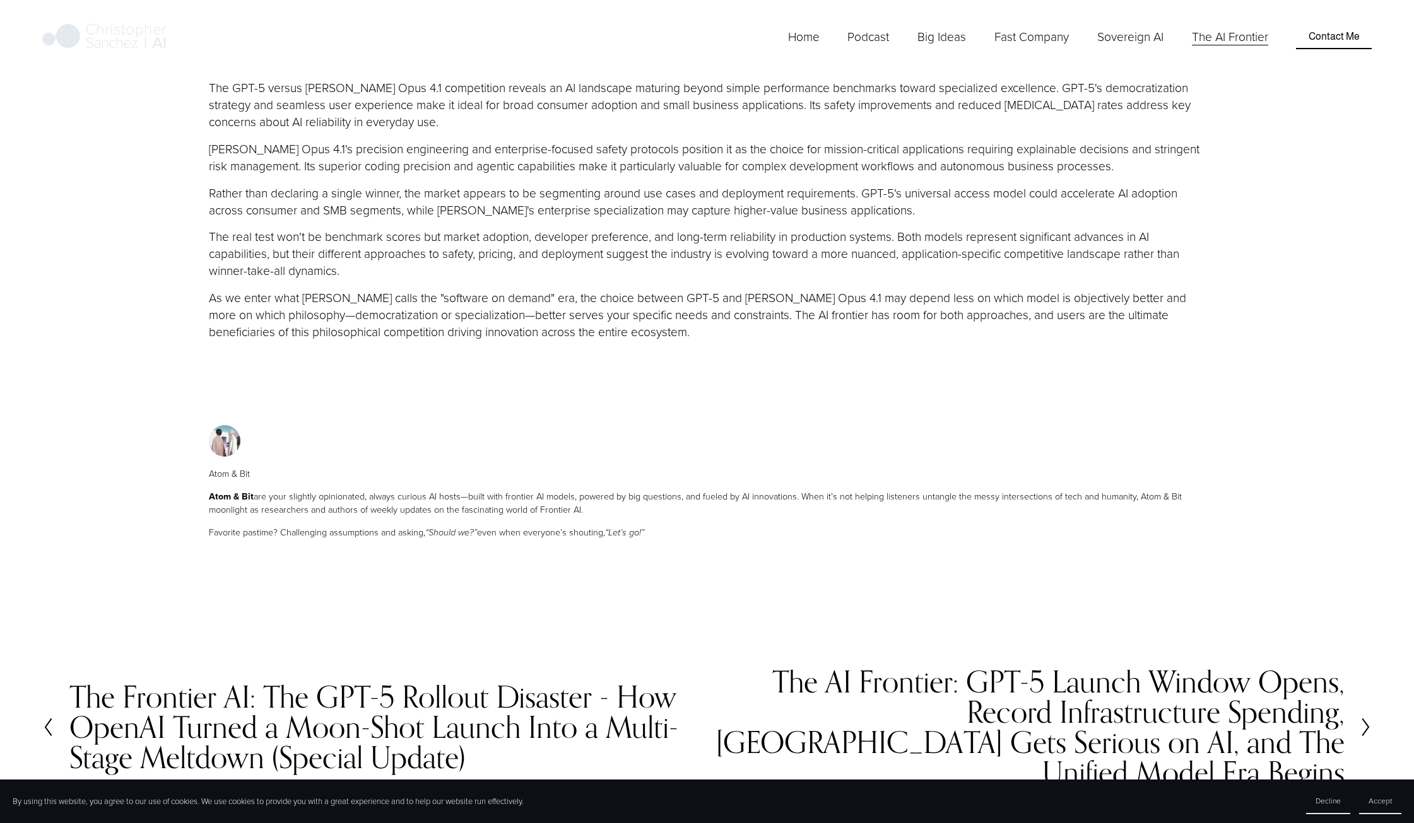
scroll to position [3701, 0]
